Goal: Information Seeking & Learning: Understand process/instructions

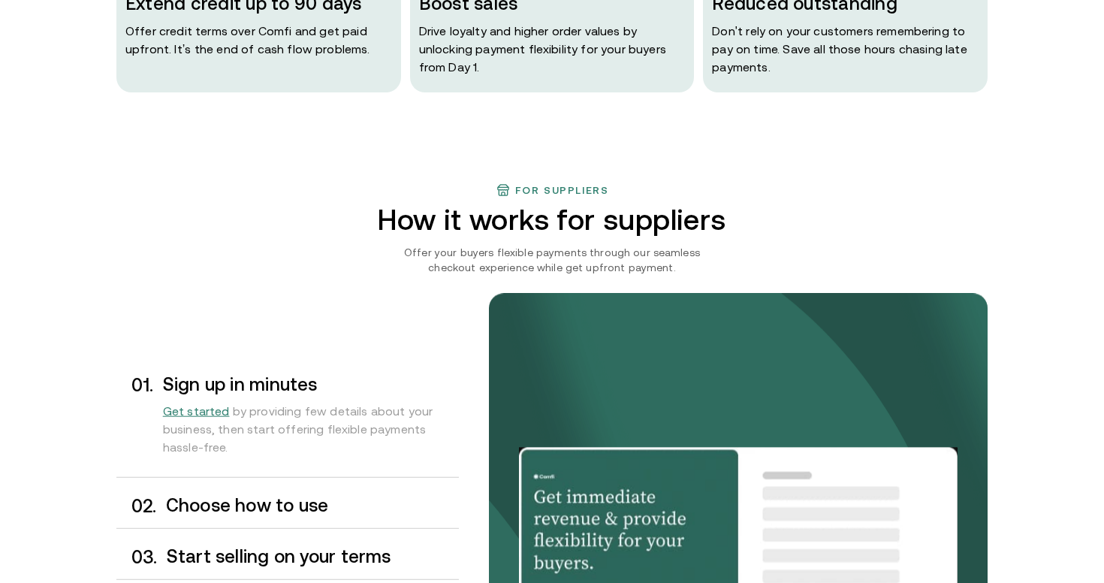
scroll to position [1107, 0]
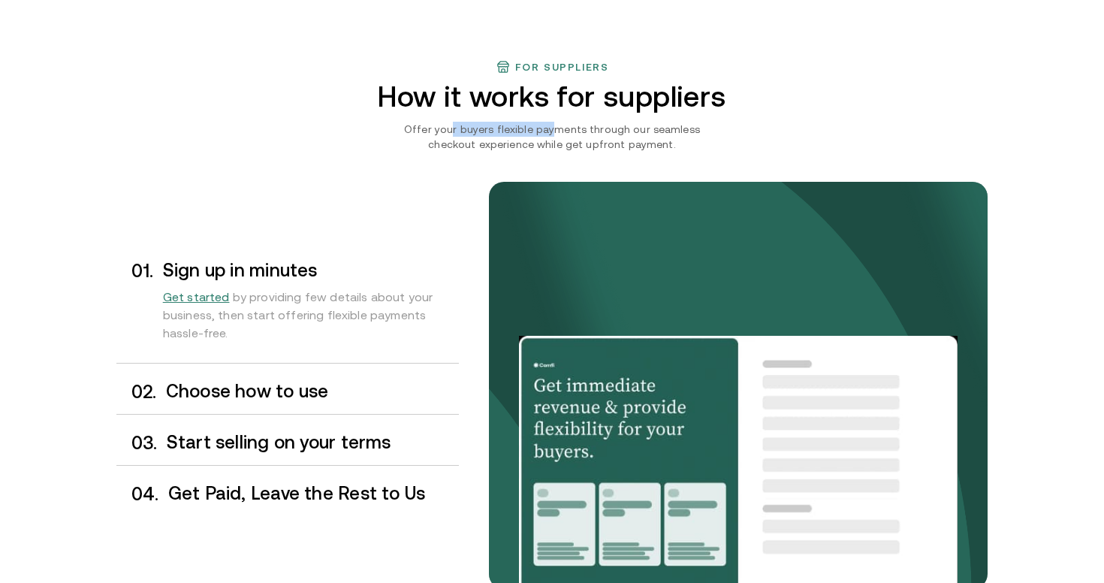
drag, startPoint x: 432, startPoint y: 128, endPoint x: 528, endPoint y: 128, distance: 95.3
click at [528, 128] on p "Offer your buyers flexible payments through our seamless checkout experience wh…" at bounding box center [551, 137] width 341 height 30
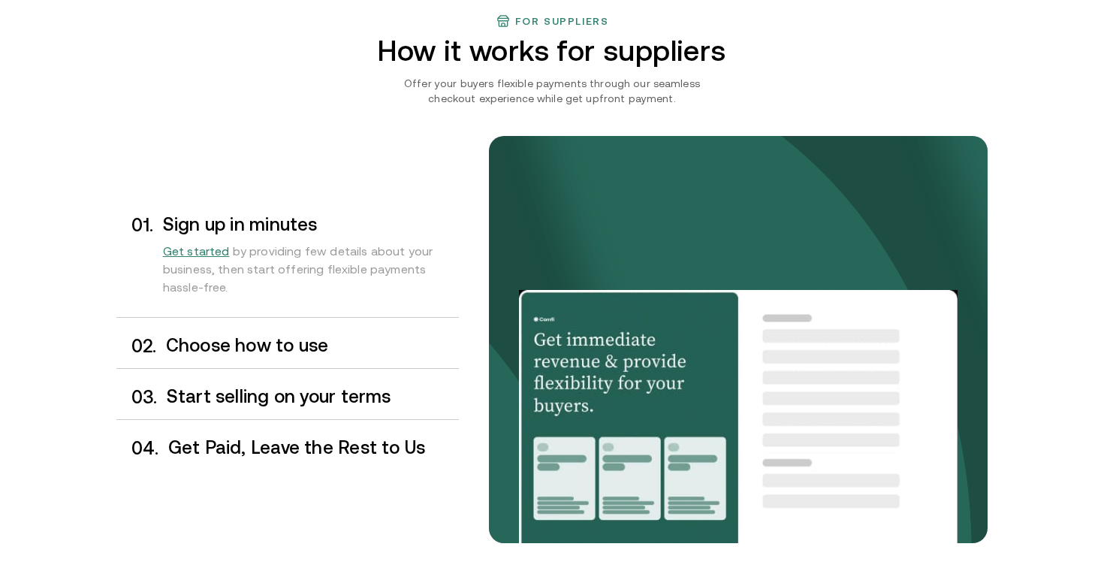
scroll to position [1155, 0]
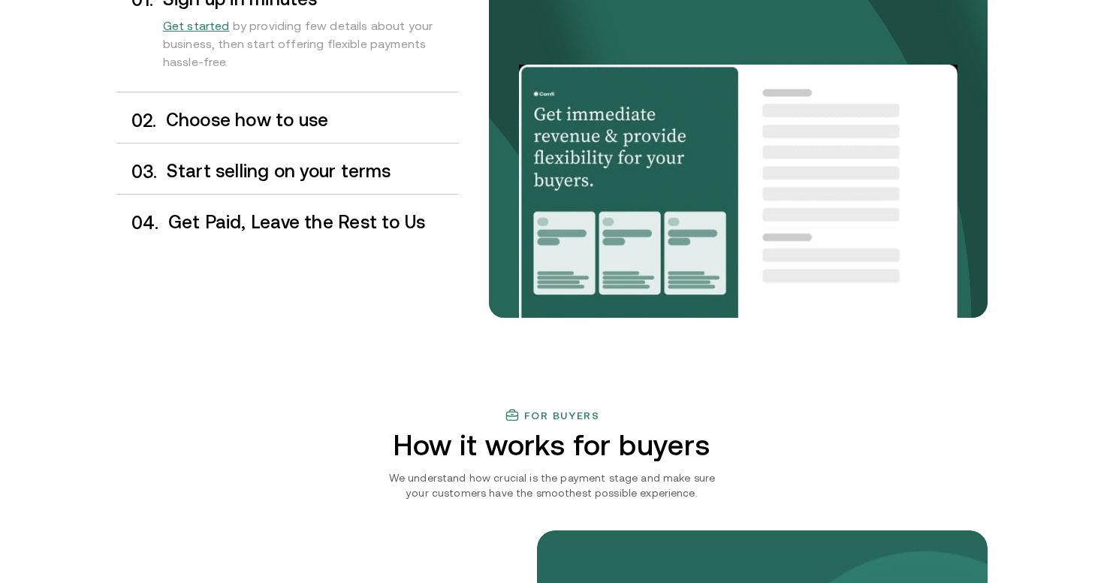
click at [269, 118] on h3 "Choose how to use" at bounding box center [312, 120] width 293 height 20
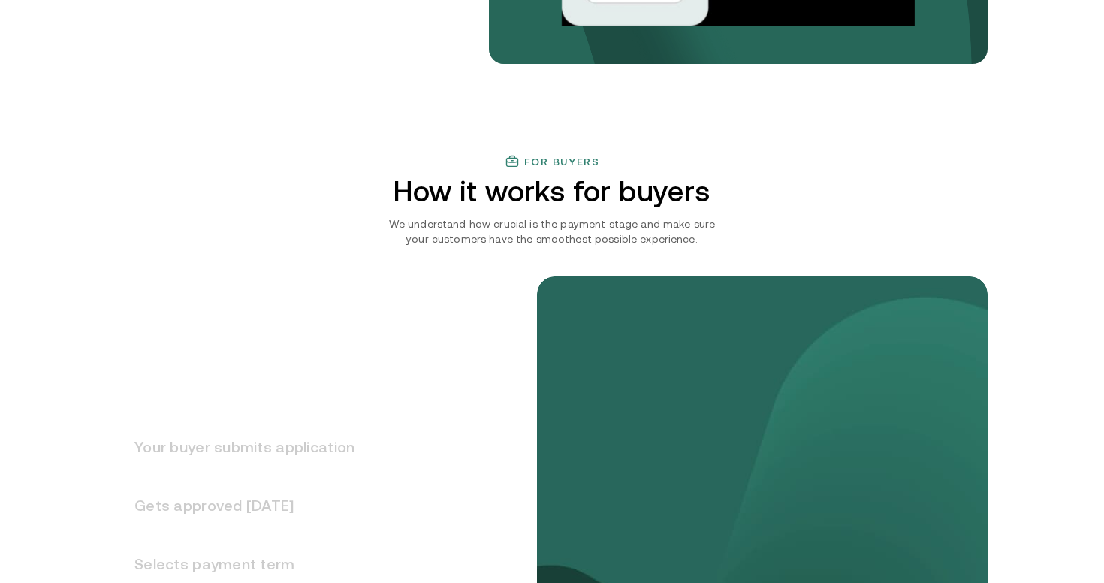
scroll to position [1633, 0]
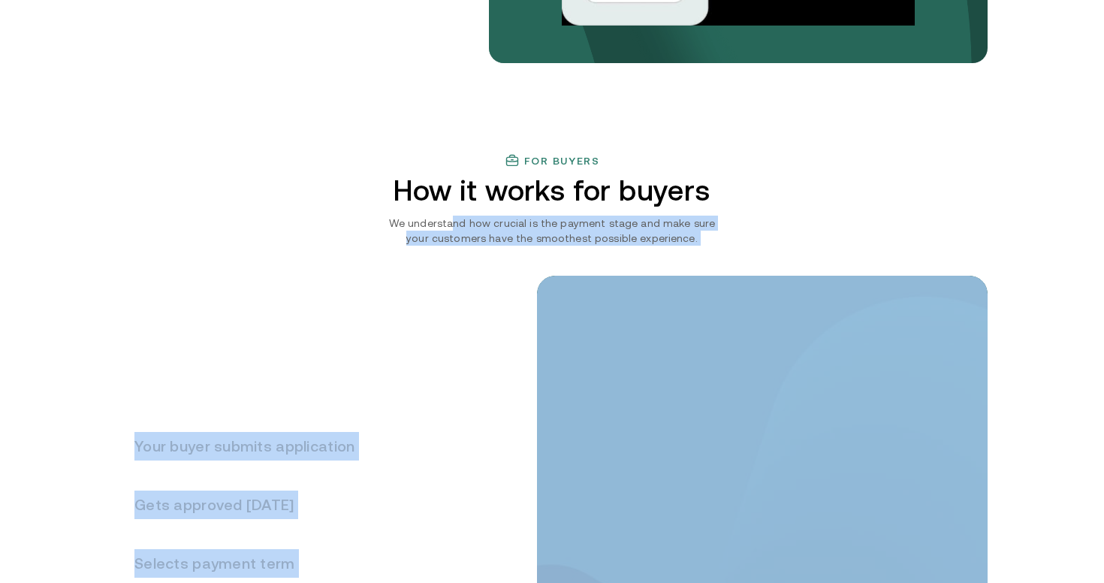
drag, startPoint x: 447, startPoint y: 221, endPoint x: 631, endPoint y: 252, distance: 185.9
click at [631, 252] on div "For buyers How it works for buyers We understand how crucial is the payment sta…" at bounding box center [551, 498] width 901 height 691
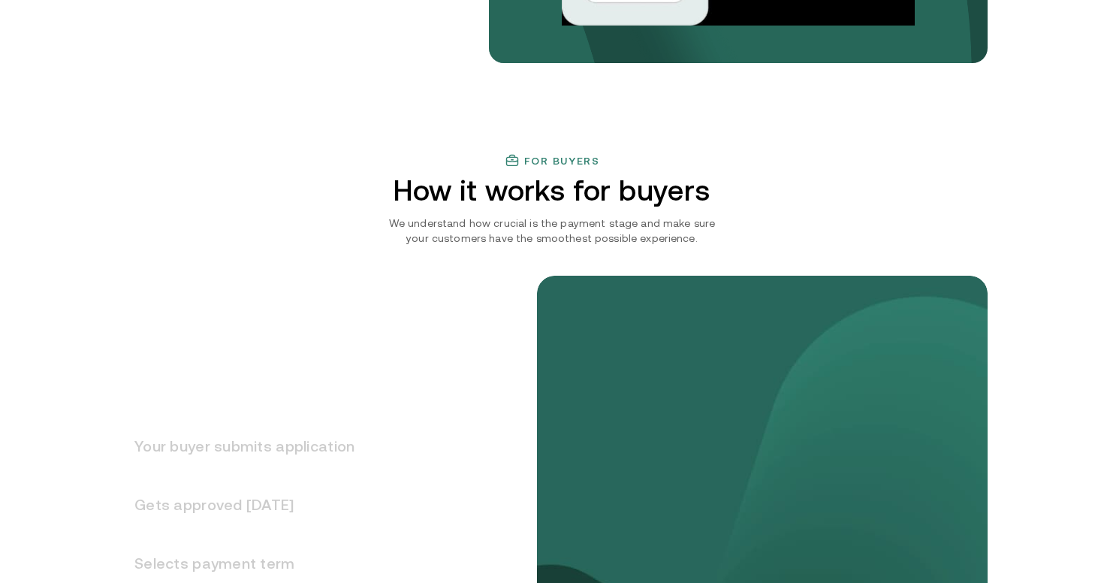
click at [601, 241] on p "We understand how crucial is the payment stage and make sure your customers hav…" at bounding box center [551, 230] width 341 height 30
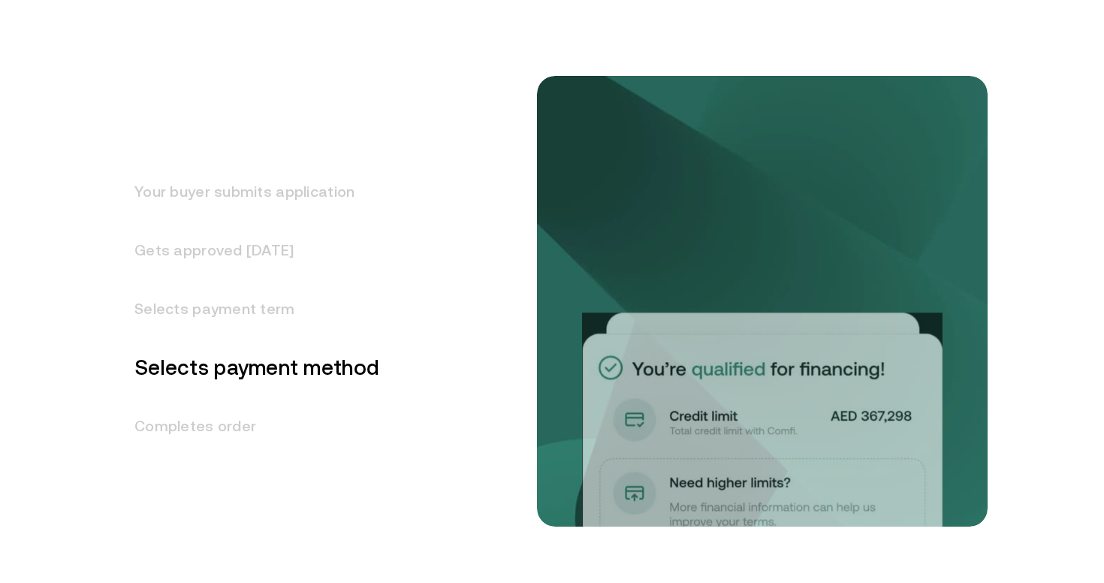
scroll to position [1981, 0]
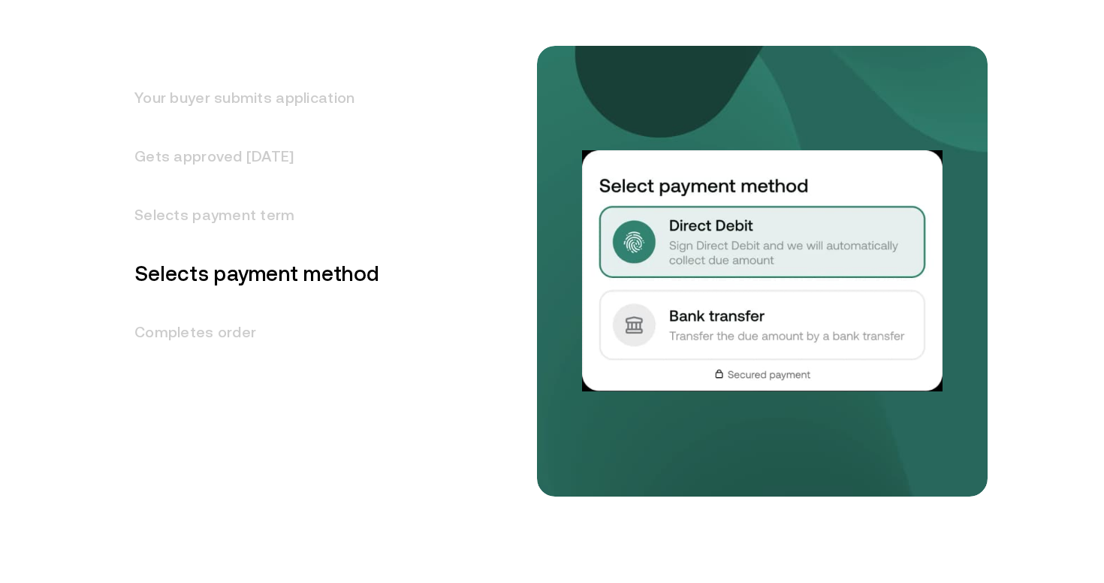
click at [292, 107] on h3 "Your buyer submits application" at bounding box center [247, 97] width 263 height 59
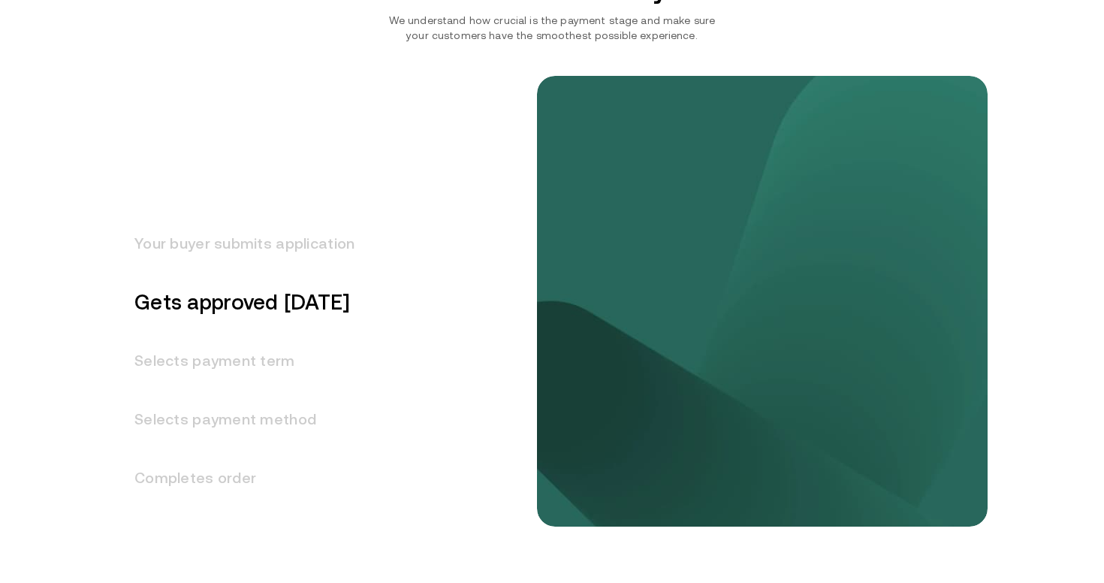
scroll to position [1848, 0]
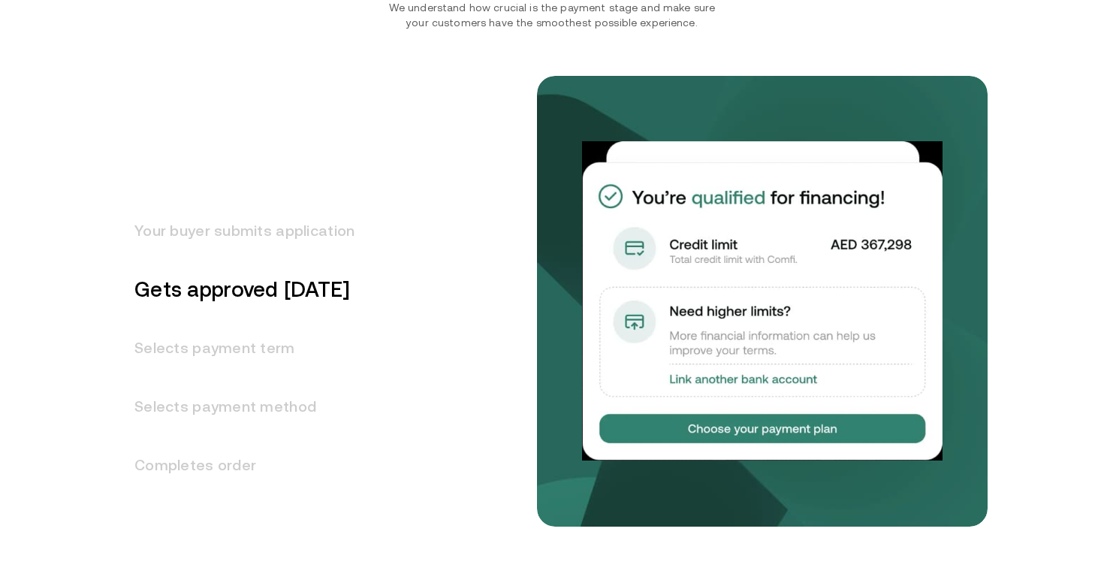
click at [221, 354] on h3 "Selects payment term" at bounding box center [235, 347] width 238 height 59
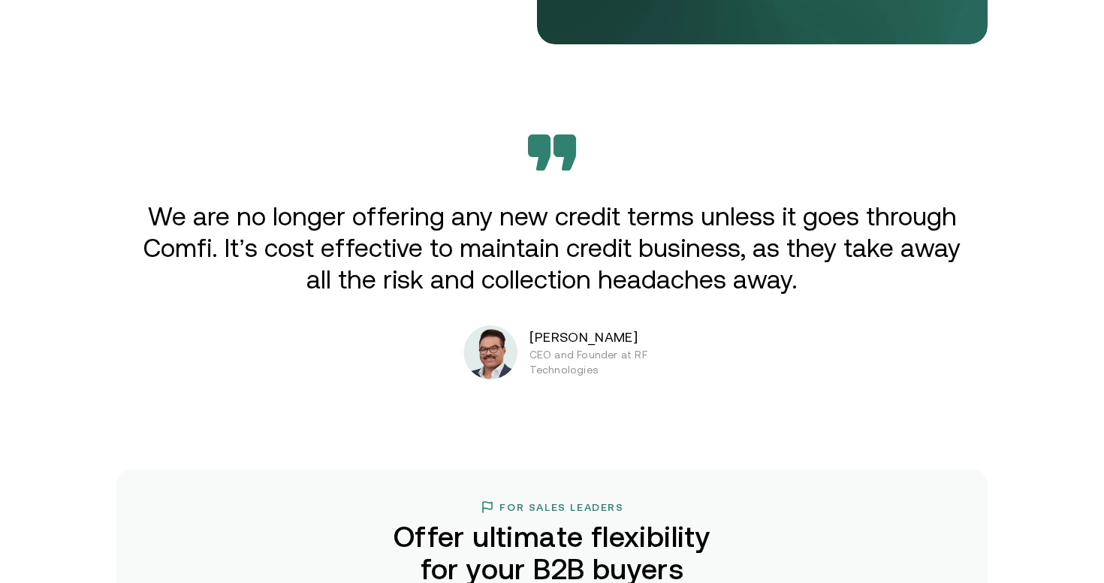
scroll to position [2435, 0]
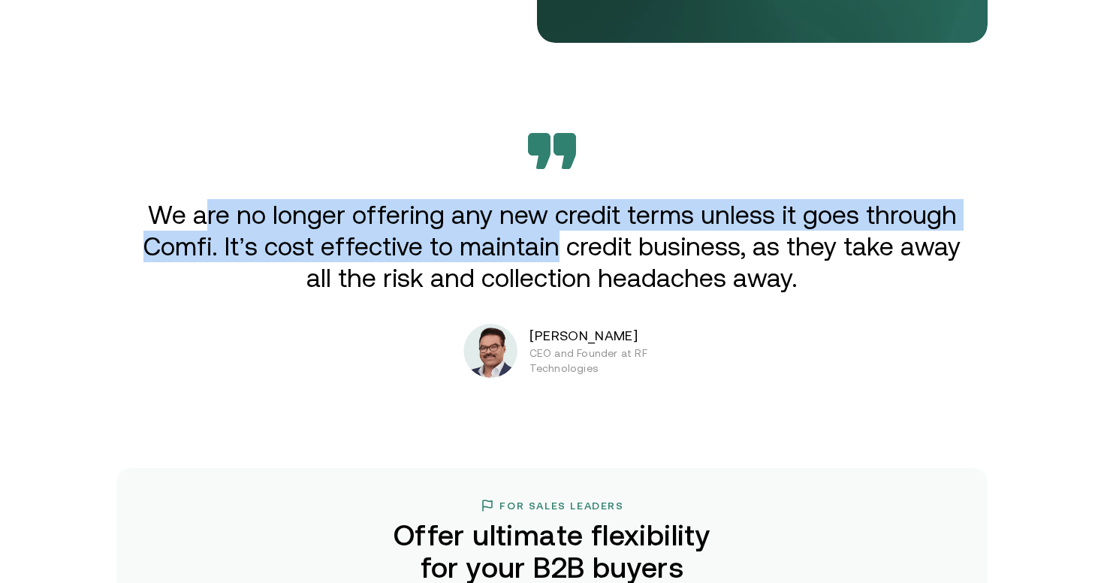
drag, startPoint x: 207, startPoint y: 212, endPoint x: 551, endPoint y: 252, distance: 346.1
click at [551, 252] on p "We are no longer offering any new credit terms unless it goes through Comfi. It…" at bounding box center [551, 246] width 827 height 95
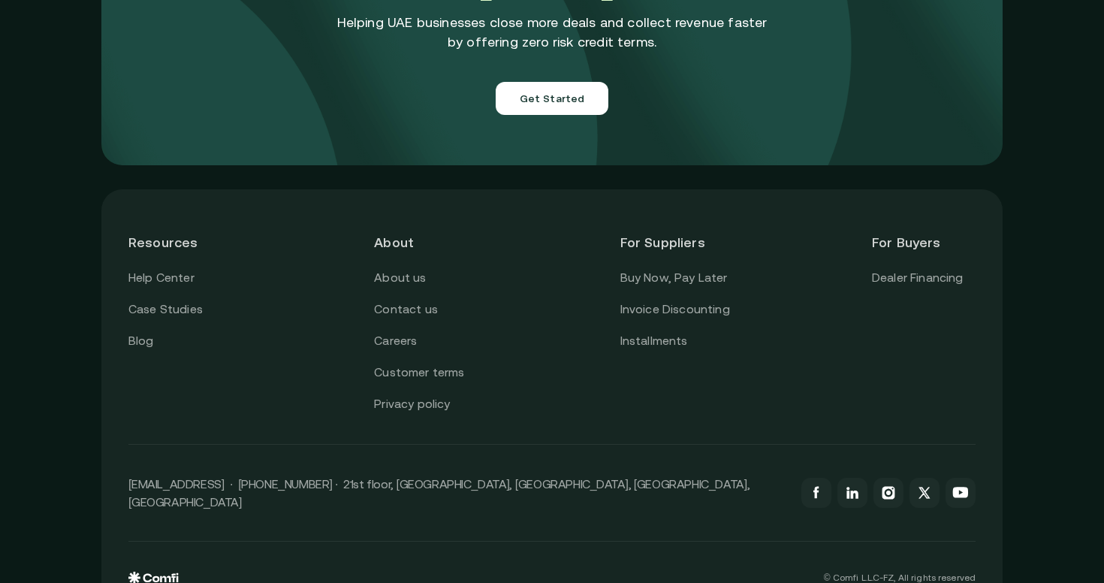
scroll to position [5351, 0]
